Goal: Navigation & Orientation: Understand site structure

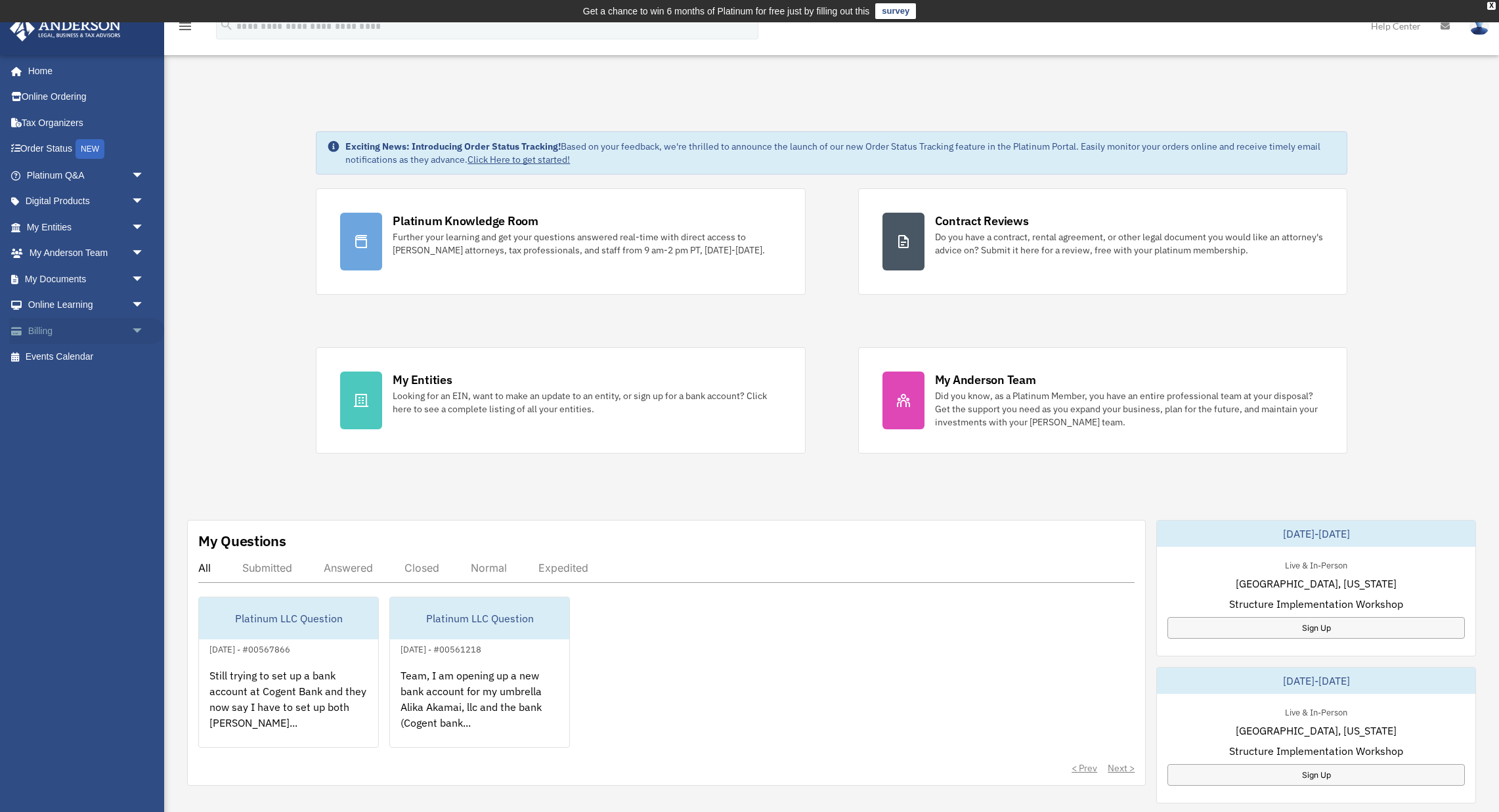
scroll to position [3, 0]
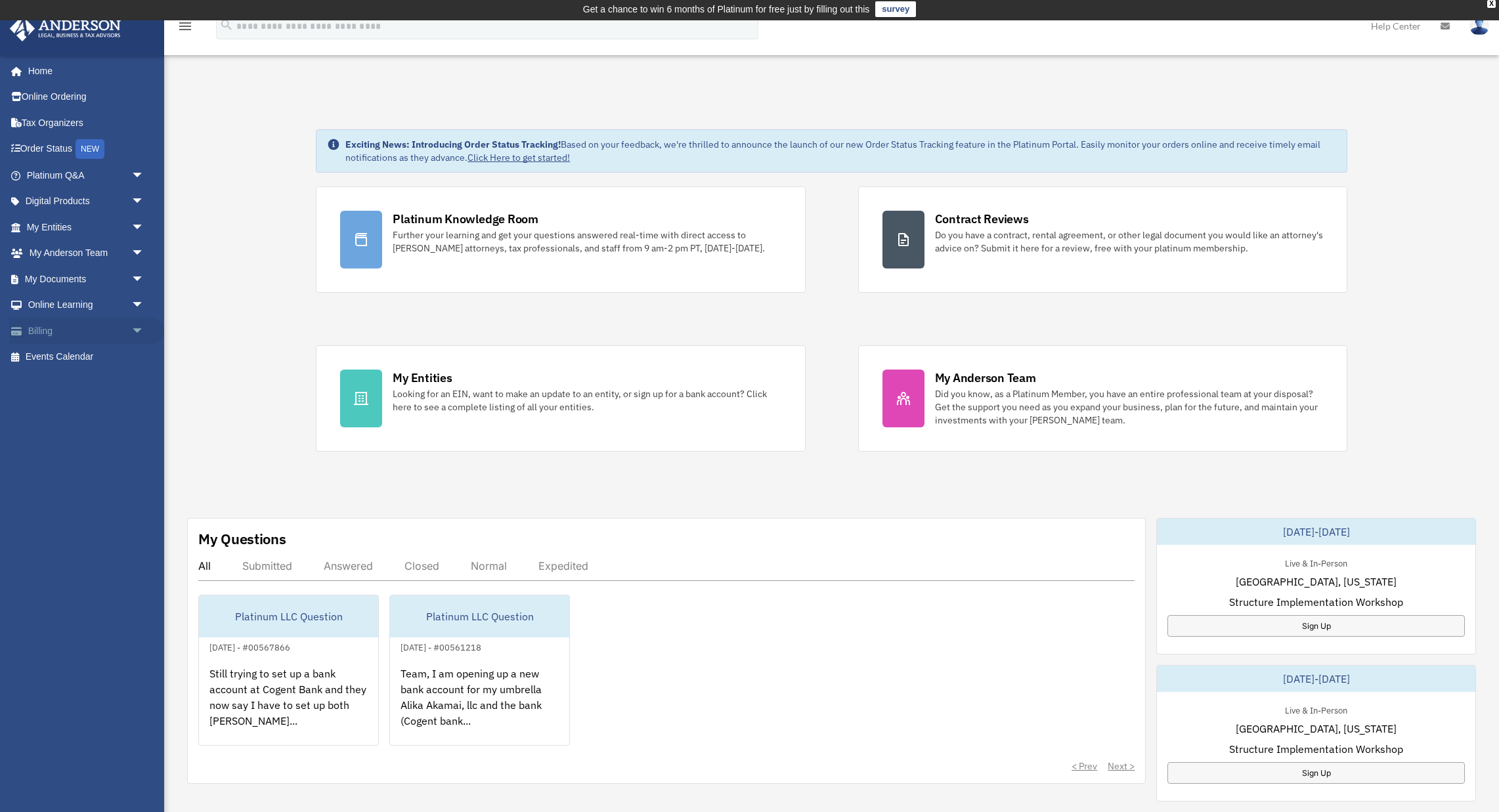
click at [44, 327] on link "Billing arrow_drop_down" at bounding box center [86, 331] width 155 height 27
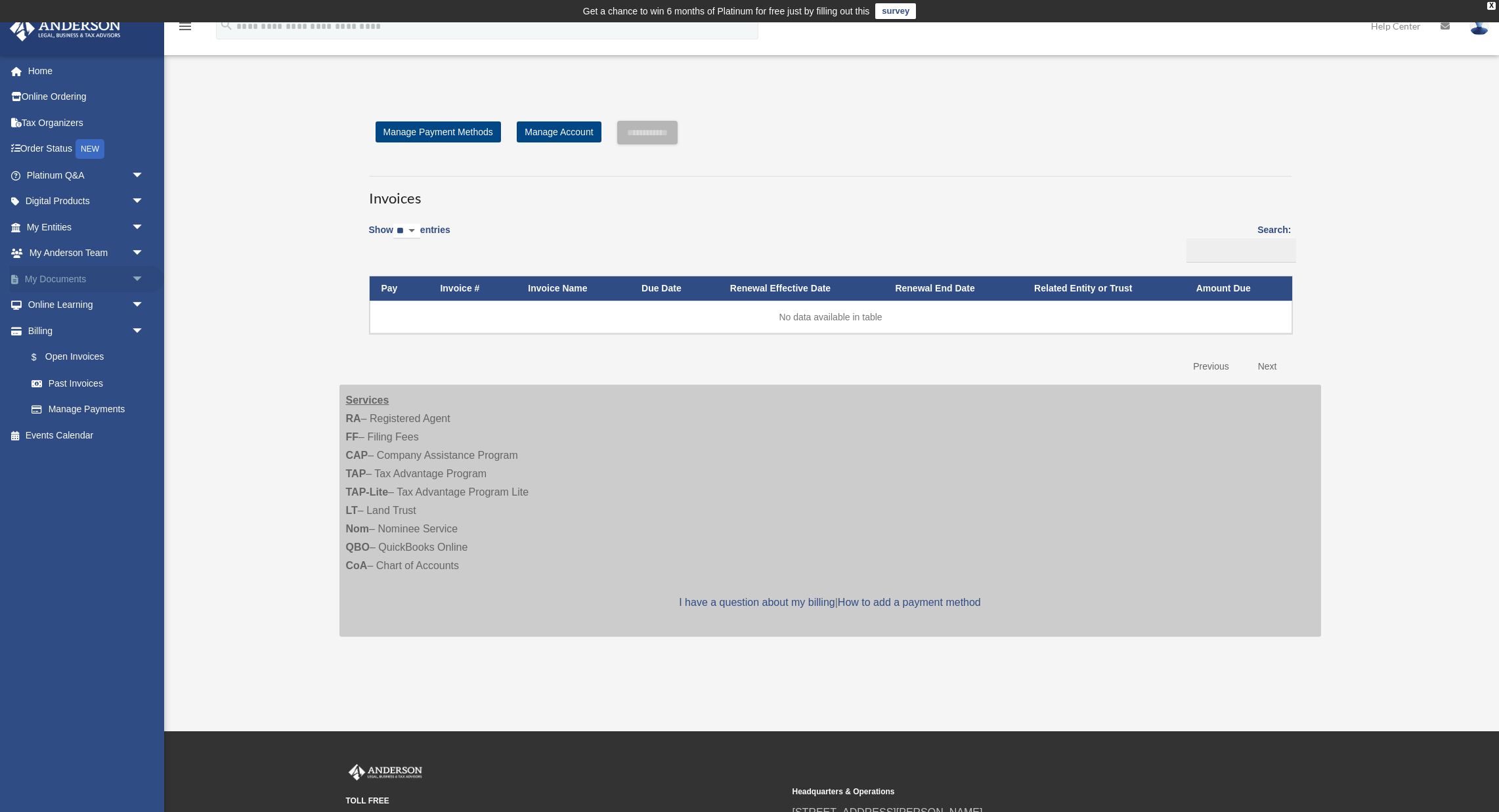
scroll to position [1, 0]
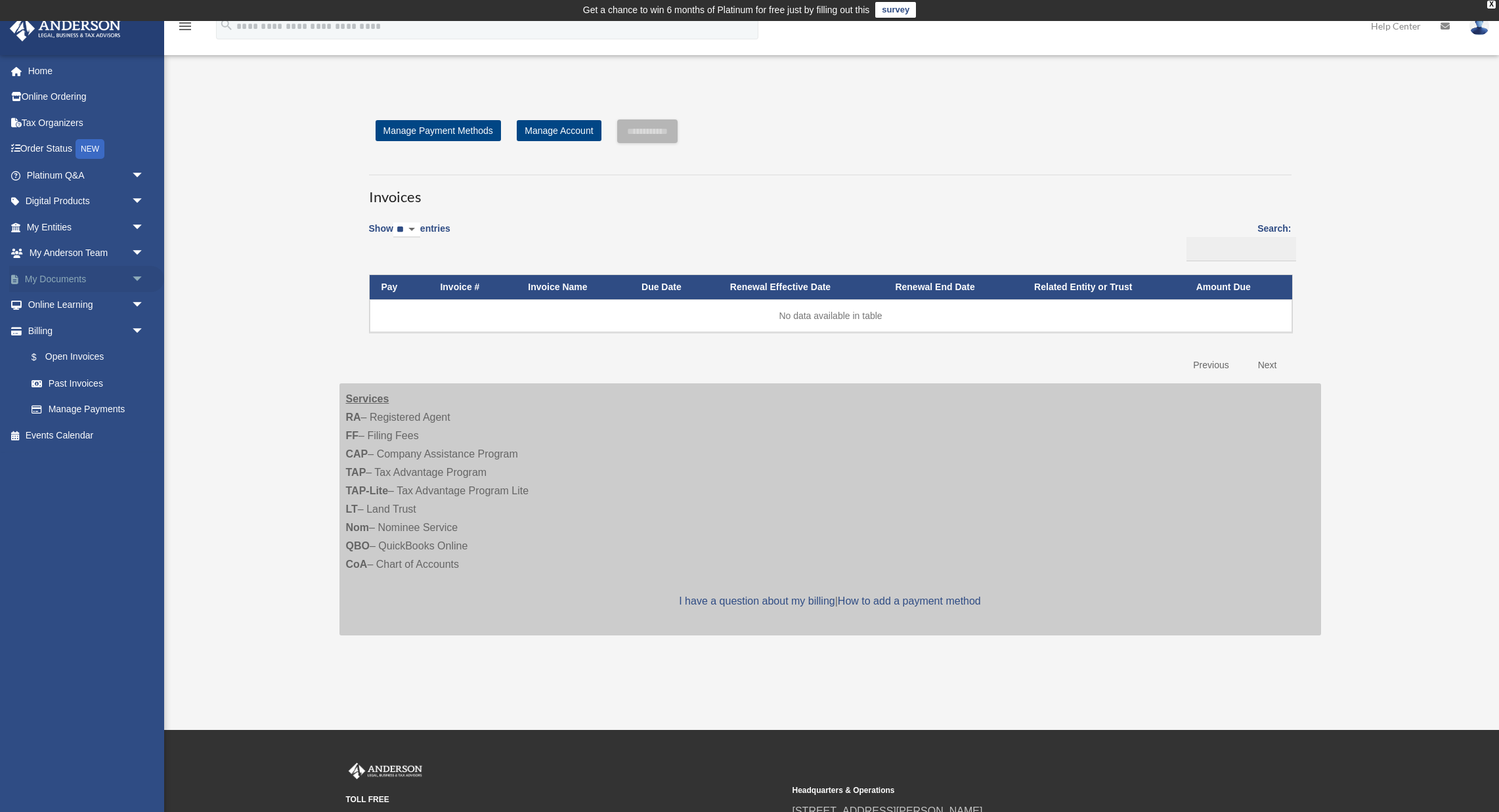
click at [77, 276] on link "My Documents arrow_drop_down" at bounding box center [86, 279] width 155 height 27
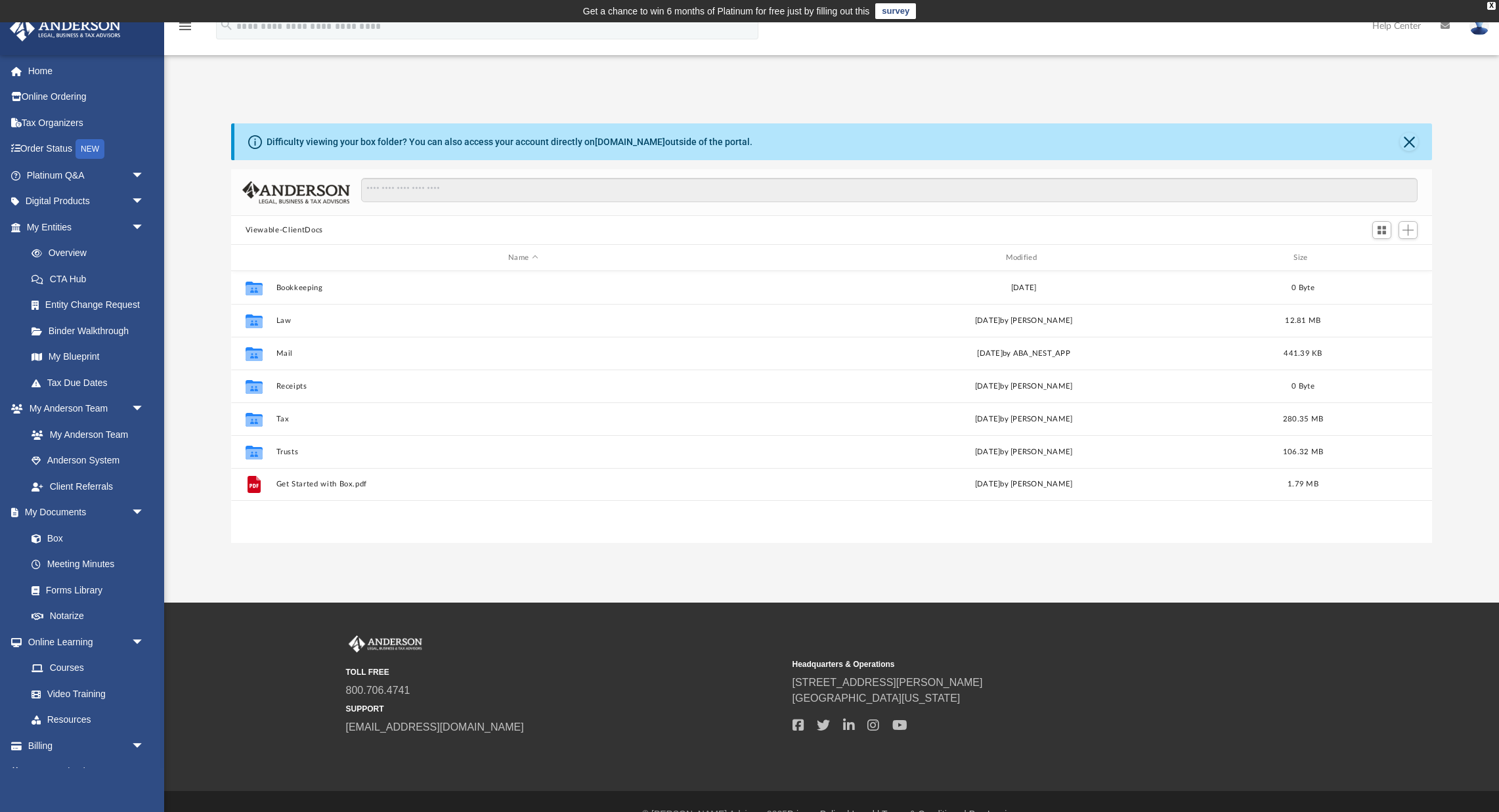
scroll to position [299, 1201]
click at [92, 224] on link "My Entities arrow_drop_down" at bounding box center [86, 227] width 155 height 27
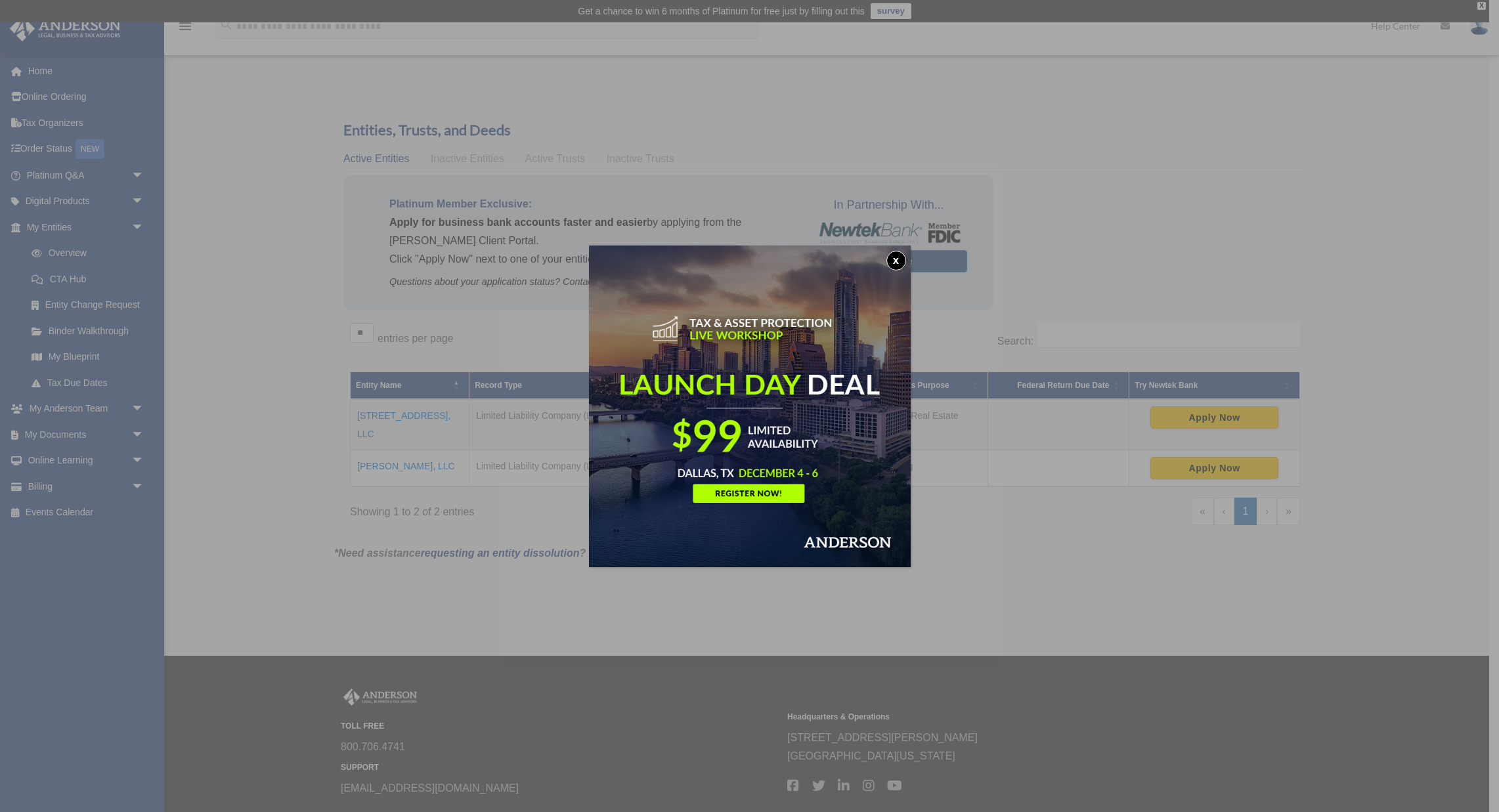
click at [896, 262] on button "x" at bounding box center [897, 261] width 20 height 20
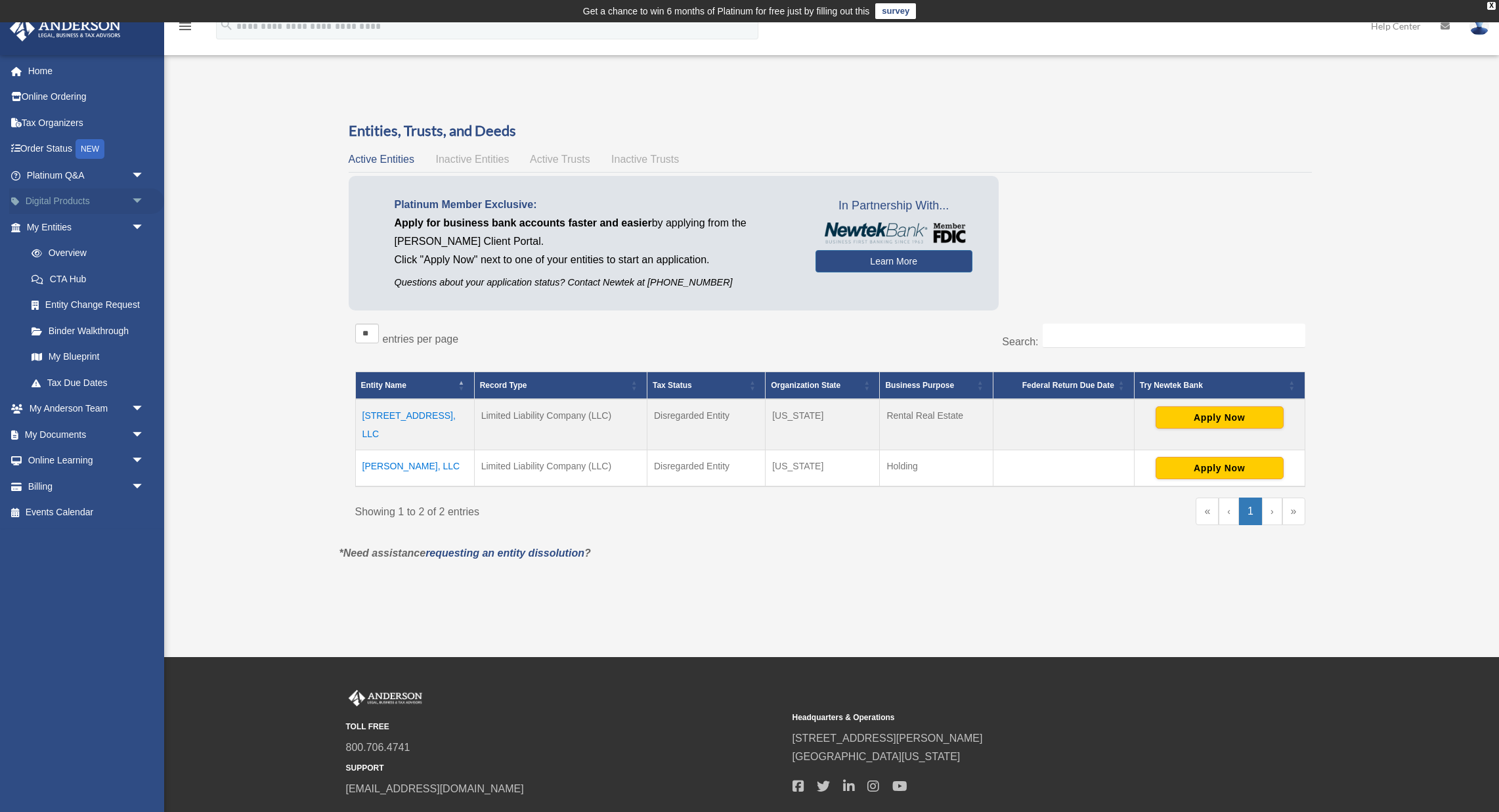
click at [105, 200] on link "Digital Products arrow_drop_down" at bounding box center [86, 202] width 155 height 27
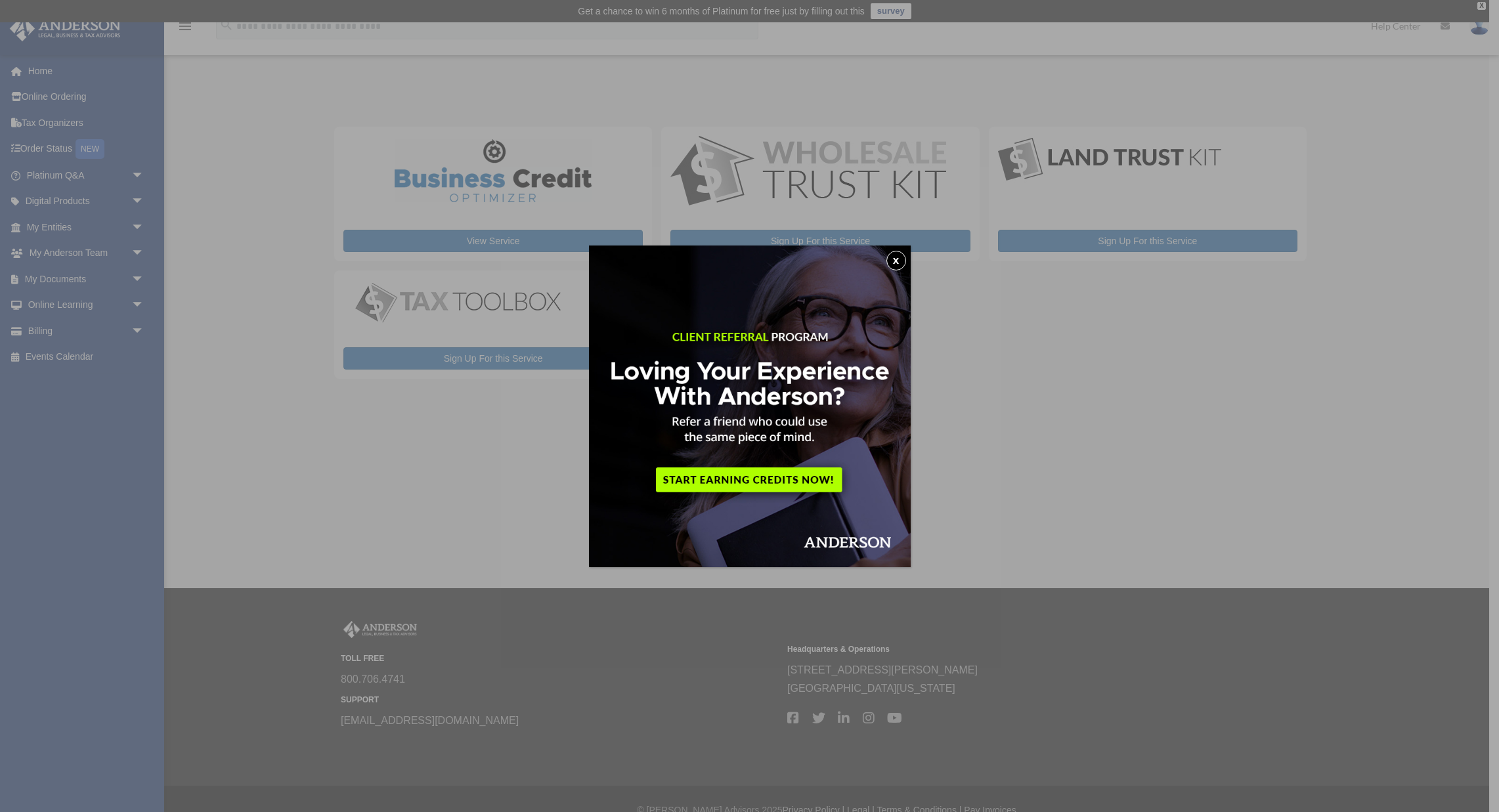
click at [899, 258] on button "x" at bounding box center [897, 261] width 20 height 20
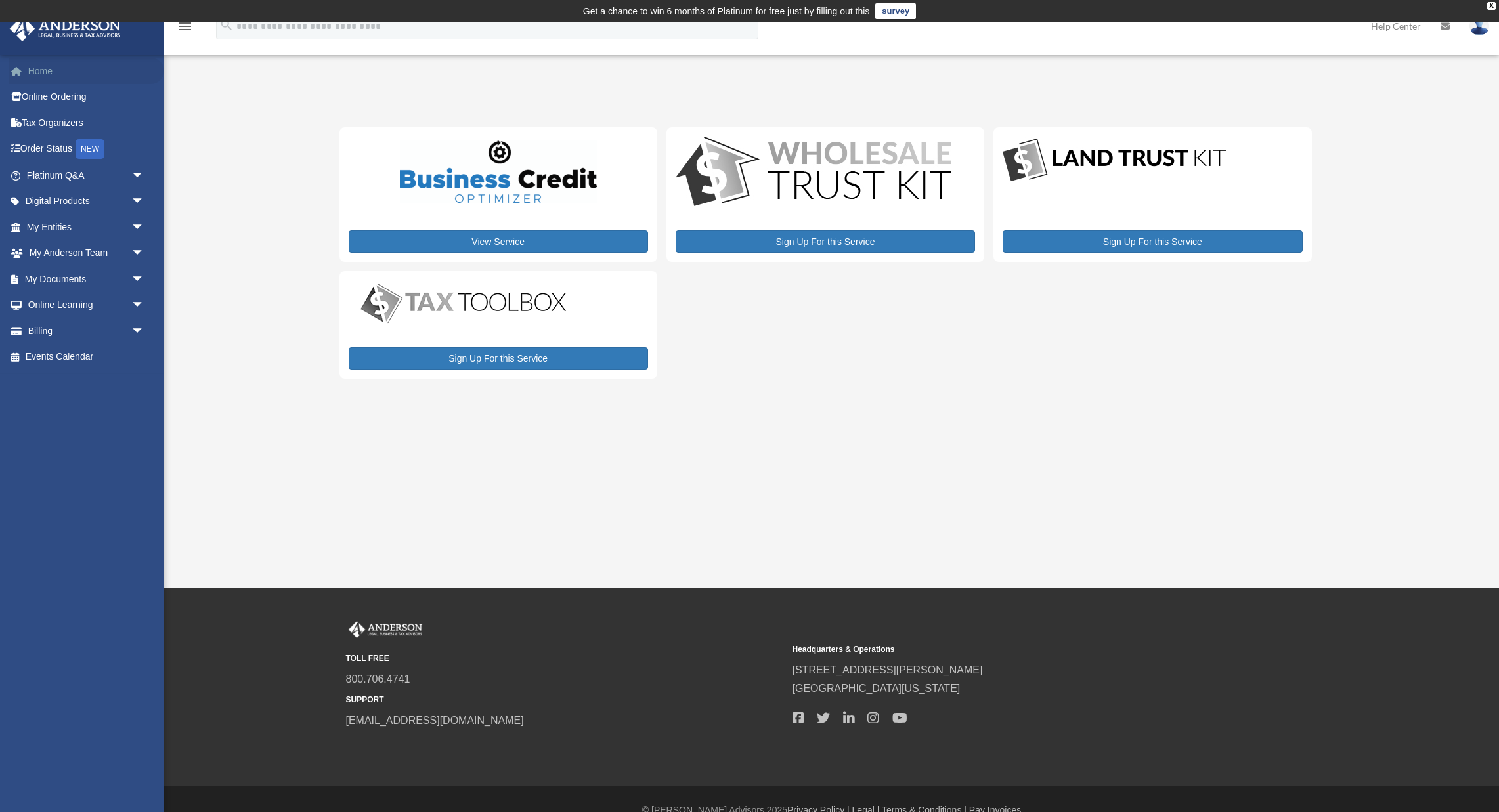
click at [38, 65] on link "Home" at bounding box center [86, 71] width 155 height 27
